Goal: Find specific page/section

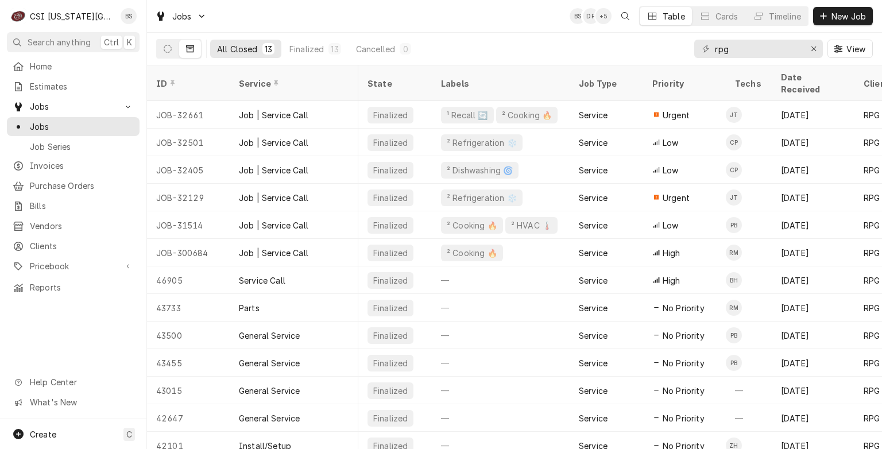
scroll to position [0, 186]
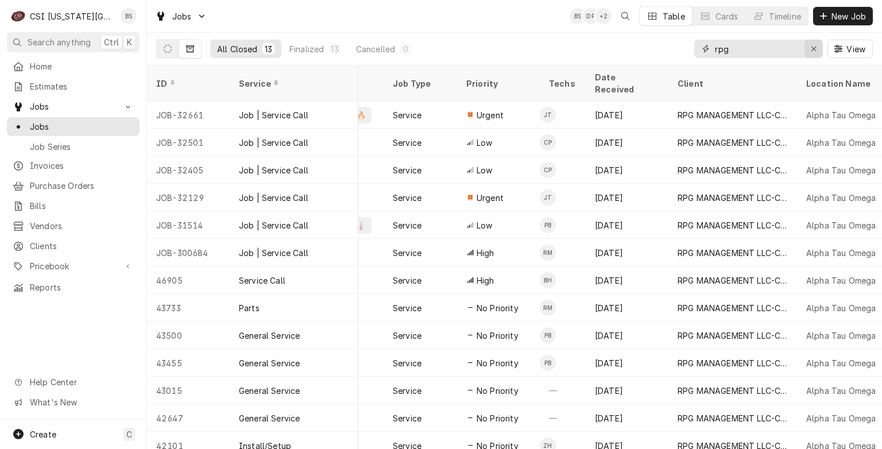
click at [810, 48] on div "Erase input" at bounding box center [813, 48] width 11 height 11
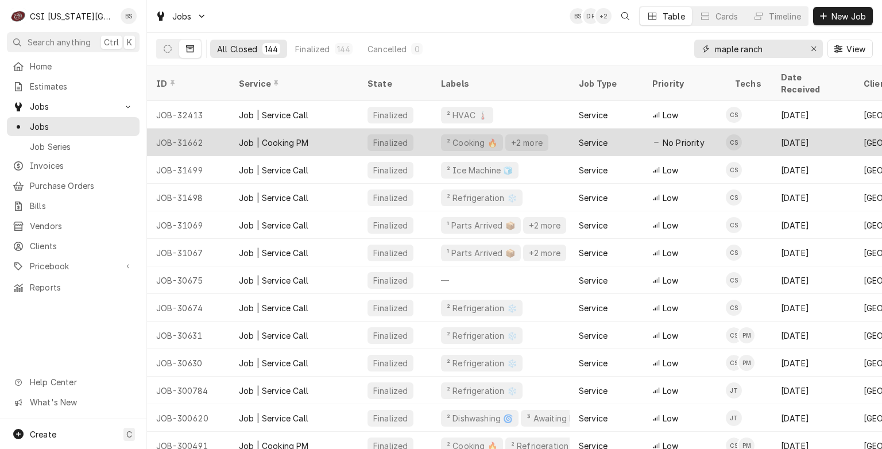
type input "maple ranch"
click at [181, 129] on div "JOB-31662" at bounding box center [188, 143] width 83 height 28
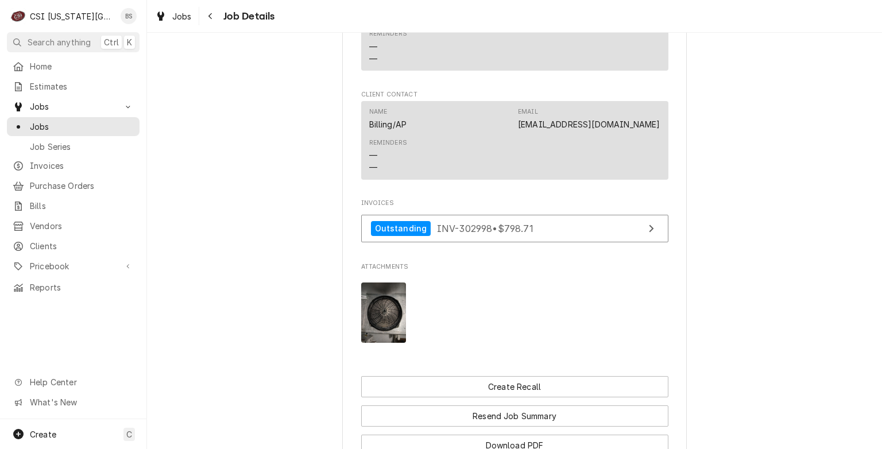
scroll to position [1135, 0]
click at [382, 313] on img "Attachments" at bounding box center [383, 310] width 45 height 60
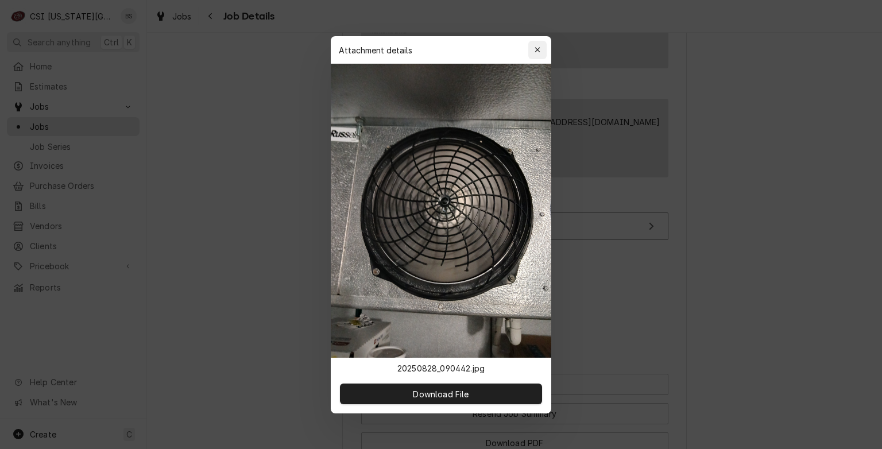
click at [540, 48] on icon "button" at bounding box center [538, 50] width 6 height 8
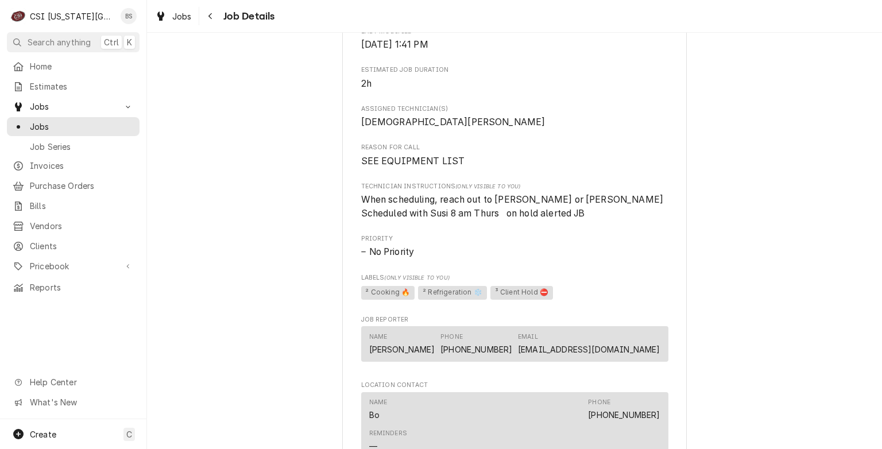
scroll to position [730, 0]
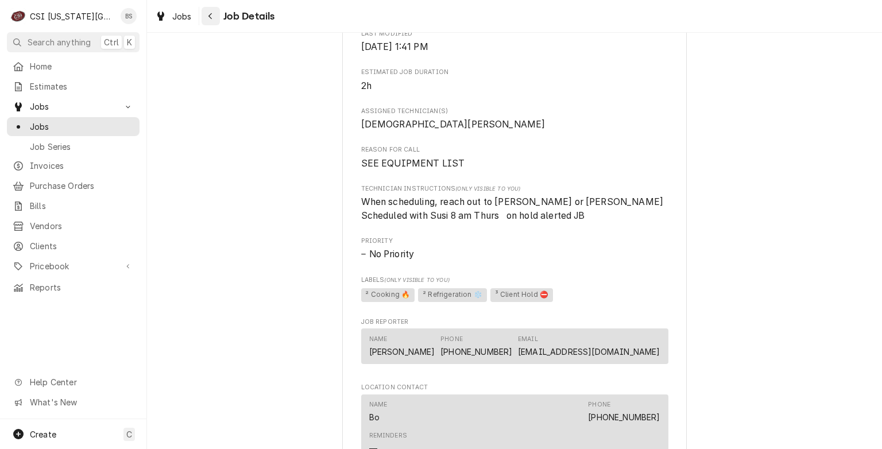
click at [211, 20] on icon "Navigate back" at bounding box center [210, 16] width 5 height 8
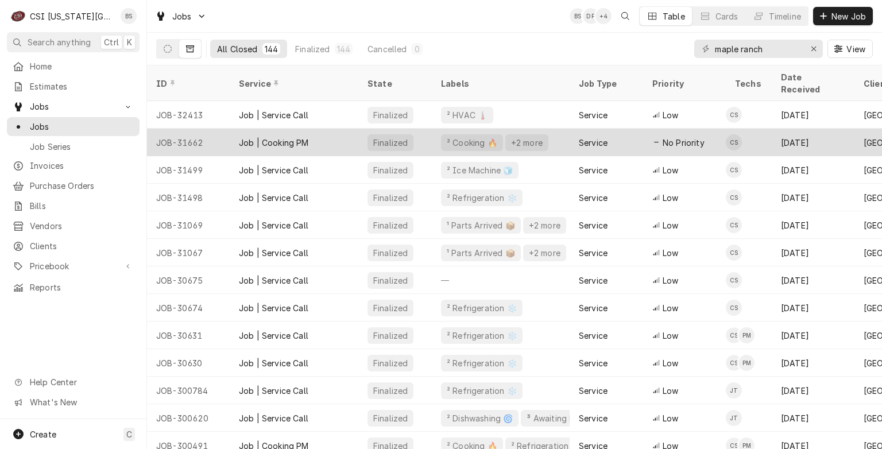
click at [274, 137] on div "Job | Cooking PM" at bounding box center [274, 143] width 70 height 12
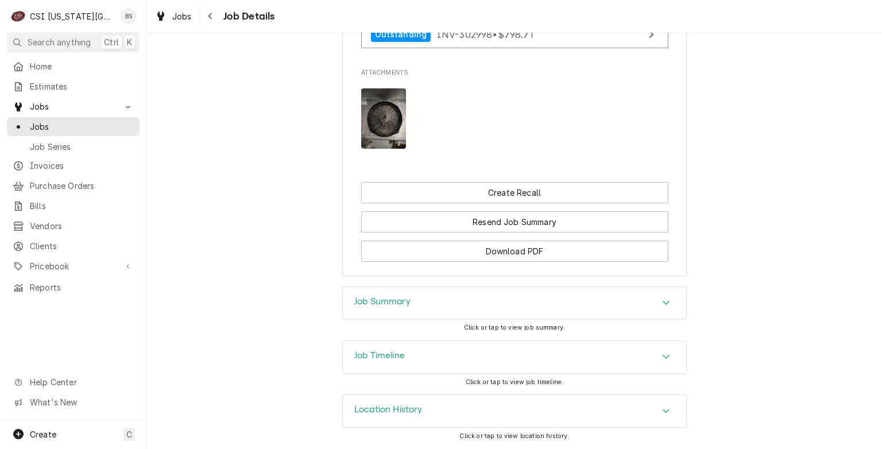
scroll to position [1337, 0]
click at [380, 301] on h3 "Job Summary" at bounding box center [382, 301] width 56 height 11
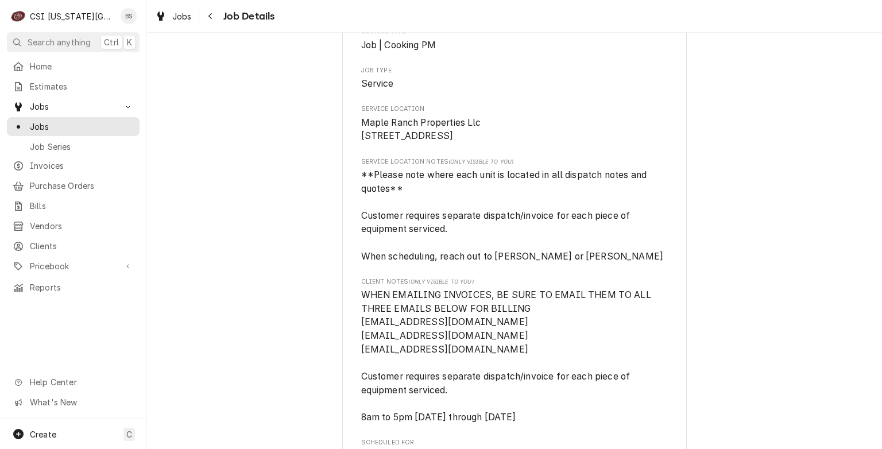
scroll to position [0, 0]
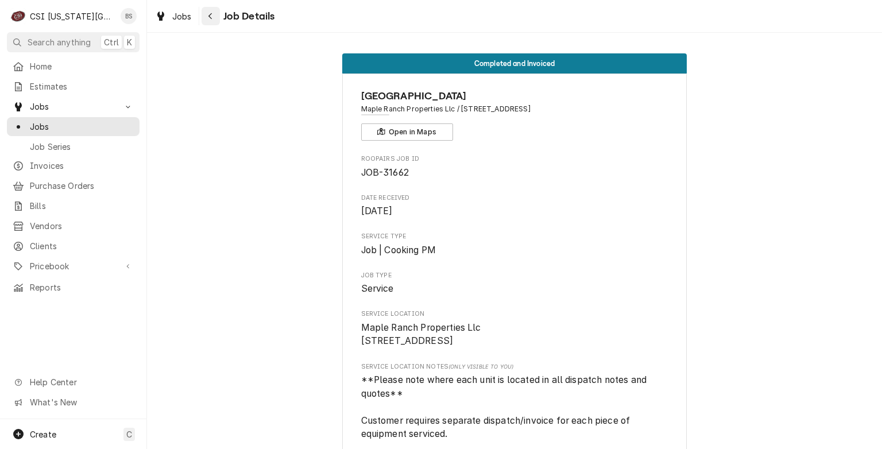
click at [210, 17] on icon "Navigate back" at bounding box center [209, 16] width 3 height 6
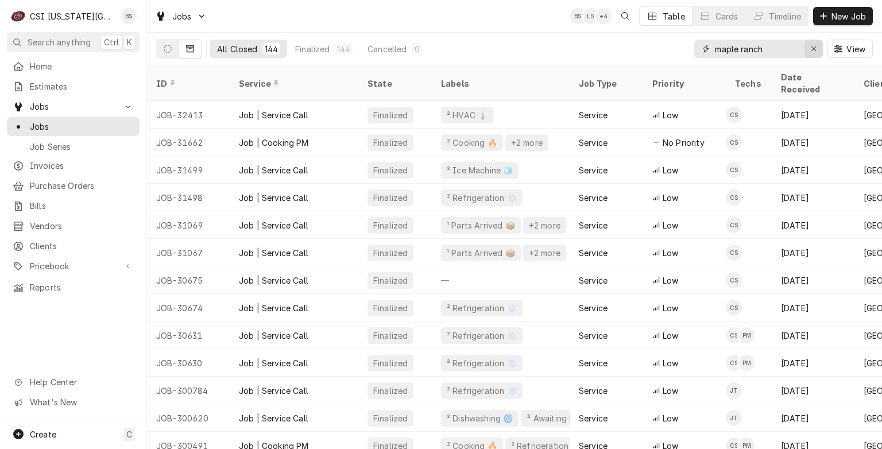
click at [811, 48] on icon "Erase input" at bounding box center [814, 49] width 6 height 8
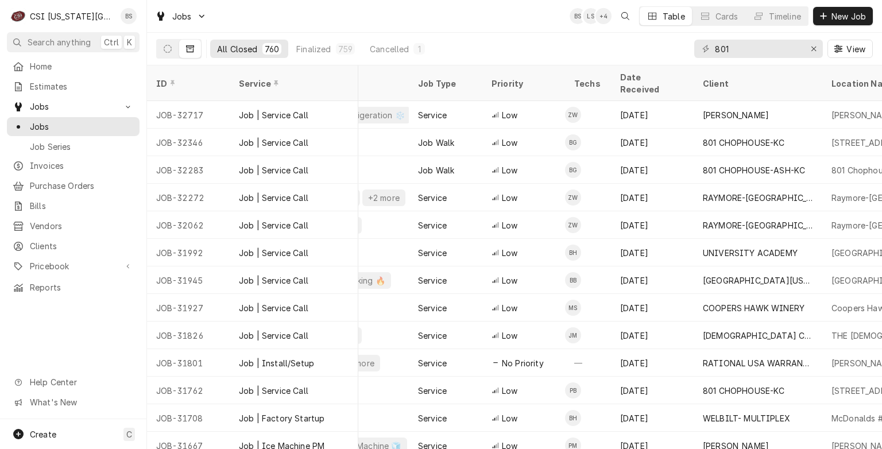
scroll to position [0, 184]
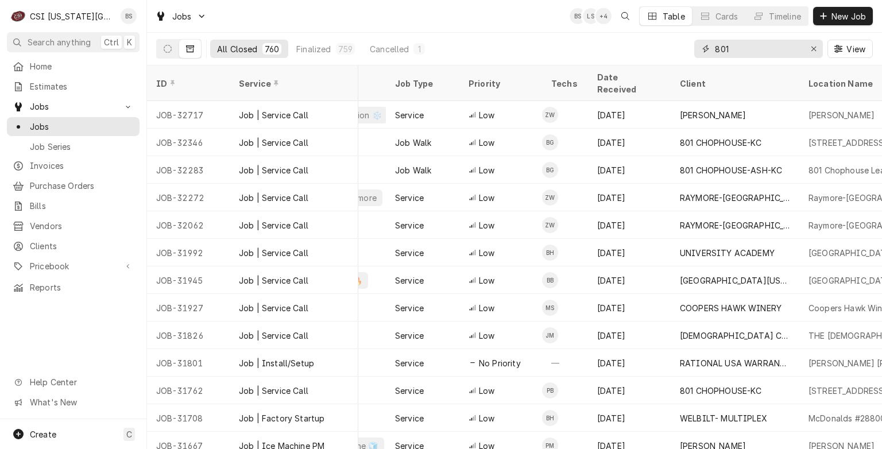
click at [760, 51] on input "801" at bounding box center [758, 49] width 86 height 18
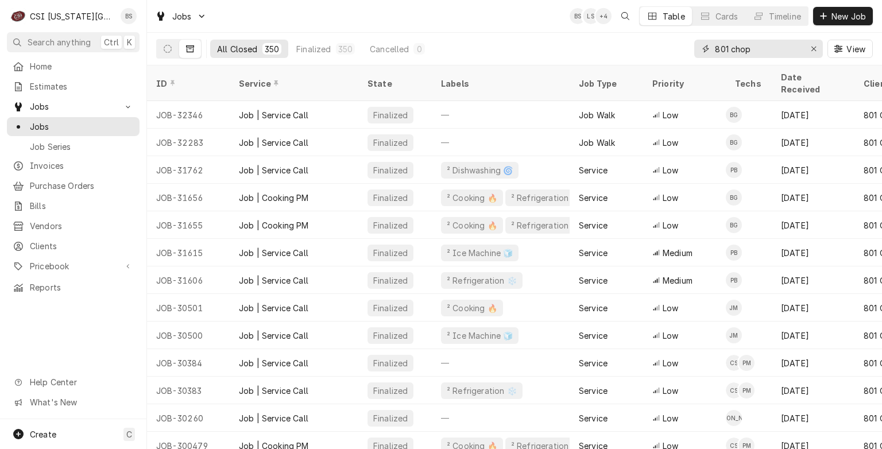
type input "801 chop"
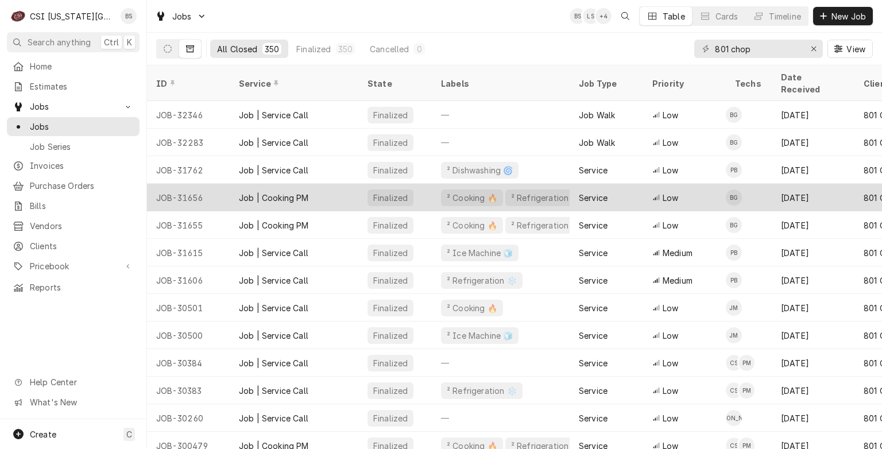
click at [198, 184] on div "JOB-31656" at bounding box center [188, 198] width 83 height 28
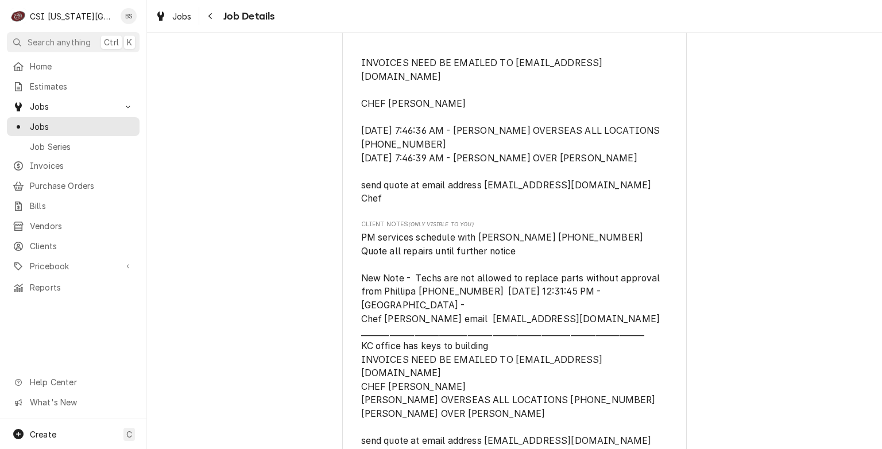
scroll to position [556, 0]
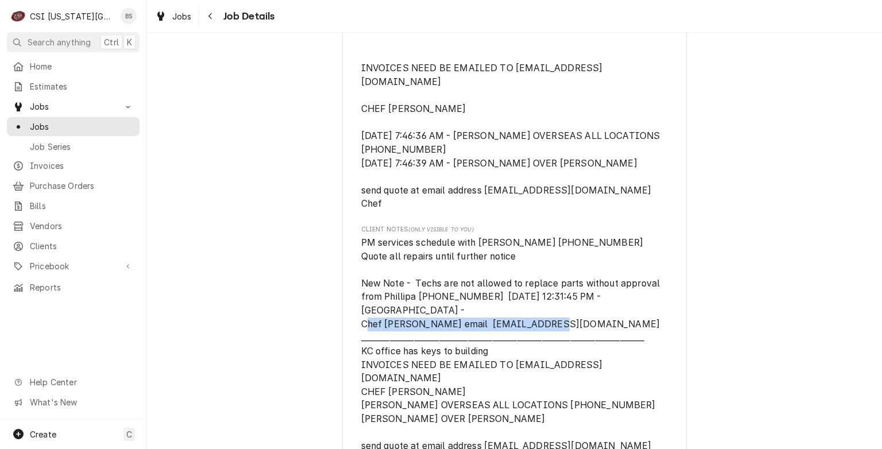
drag, startPoint x: 588, startPoint y: 321, endPoint x: 358, endPoint y: 323, distance: 229.7
click at [361, 323] on span "PM services schedule with Chris 913-998-6231 Quote all repairs until further no…" at bounding box center [514, 351] width 307 height 231
copy span "CHEF801CHOPHOUSELEA@801RESTAURANTS.COM"
click at [207, 17] on div "Navigate back" at bounding box center [210, 15] width 11 height 11
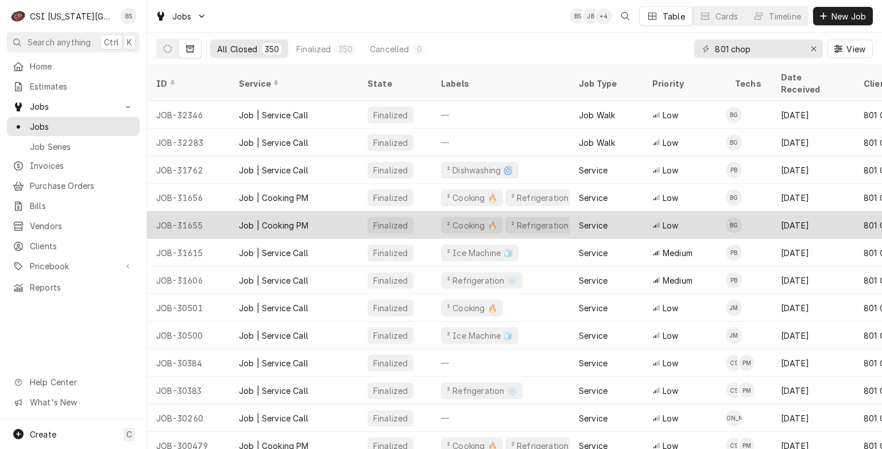
click at [286, 219] on div "Job | Cooking PM" at bounding box center [274, 225] width 70 height 12
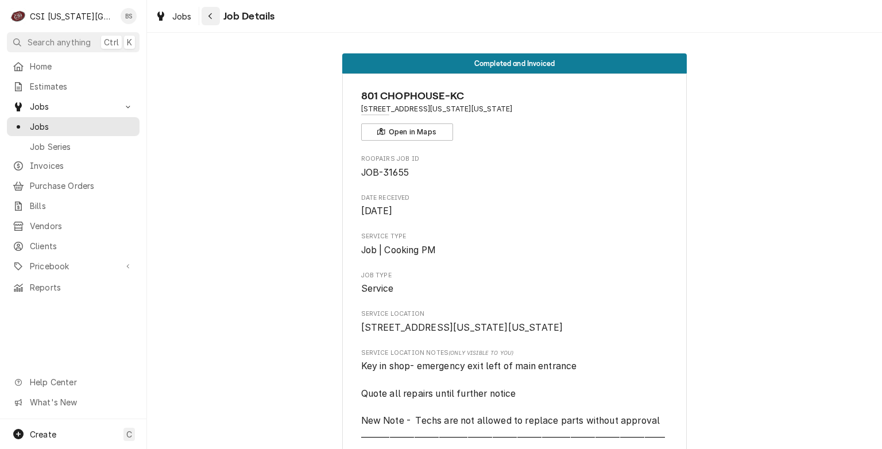
click at [212, 16] on icon "Navigate back" at bounding box center [210, 16] width 5 height 8
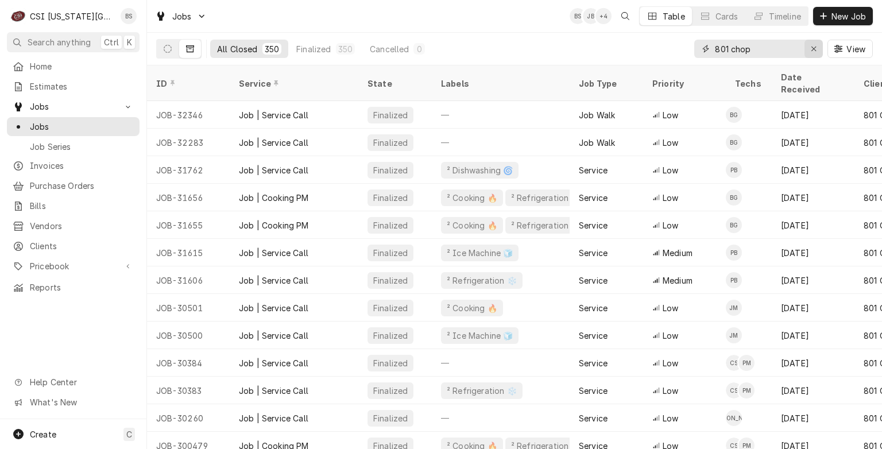
click at [813, 54] on div "Erase input" at bounding box center [813, 48] width 11 height 11
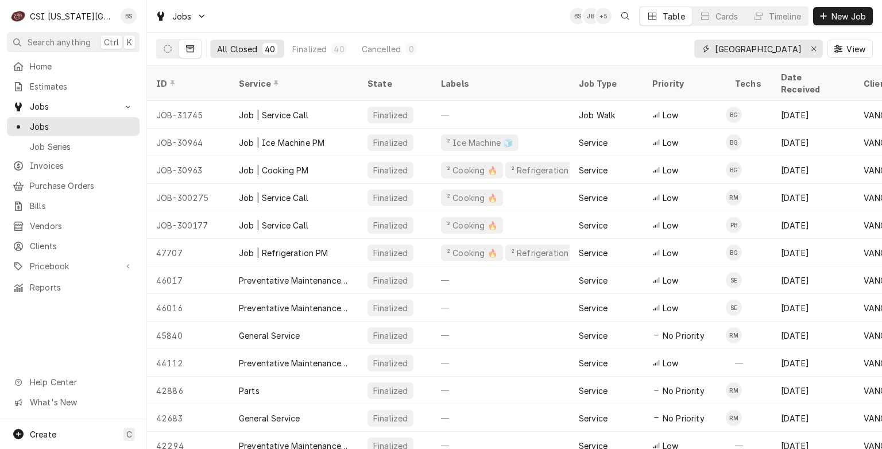
type input "miami"
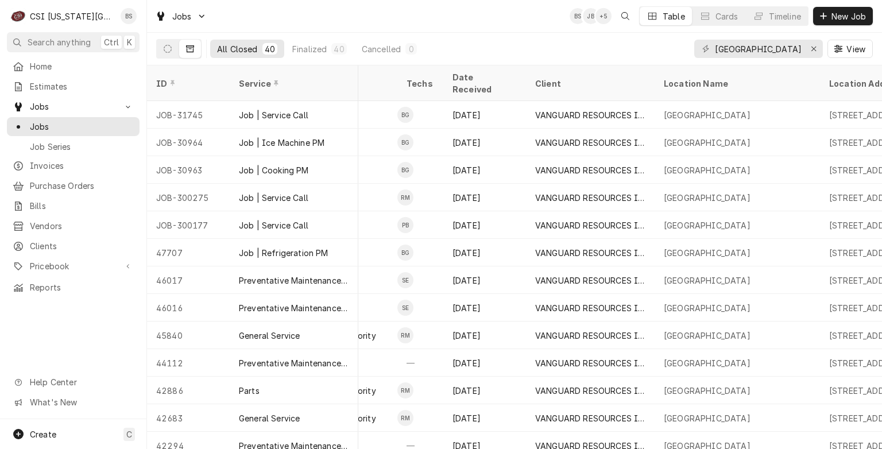
scroll to position [0, 345]
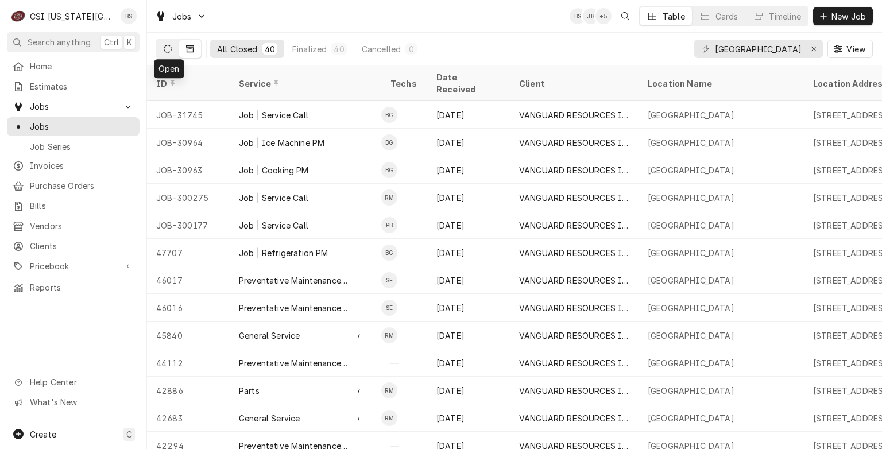
click at [168, 47] on icon "Dynamic Content Wrapper" at bounding box center [168, 49] width 8 height 8
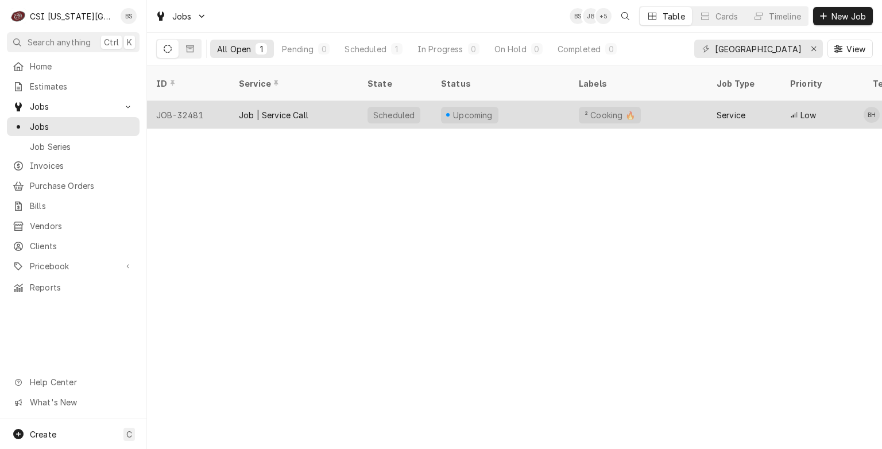
click at [187, 101] on div "JOB-32481" at bounding box center [188, 115] width 83 height 28
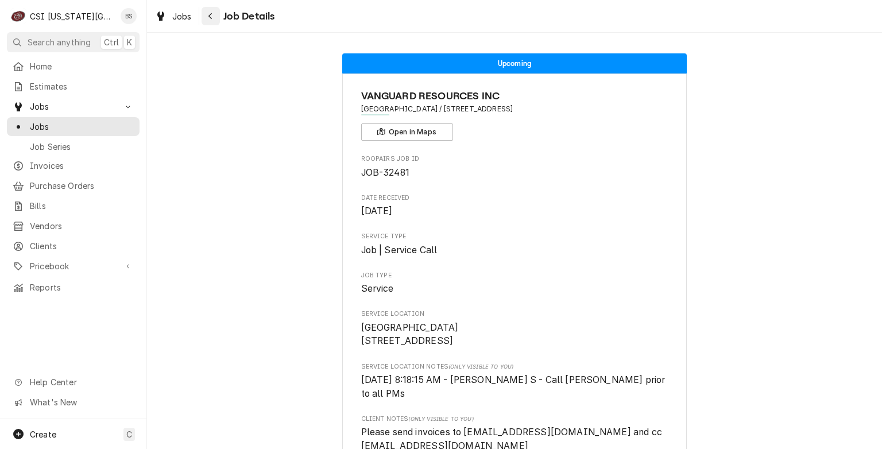
click at [210, 16] on icon "Navigate back" at bounding box center [210, 16] width 5 height 8
